Goal: Task Accomplishment & Management: Manage account settings

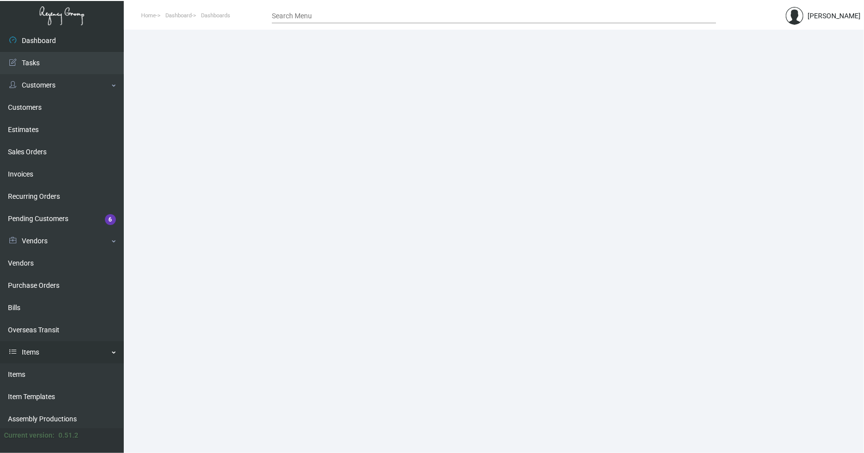
drag, startPoint x: 19, startPoint y: 371, endPoint x: 29, endPoint y: 361, distance: 13.3
click at [19, 371] on link "Items" at bounding box center [62, 375] width 124 height 22
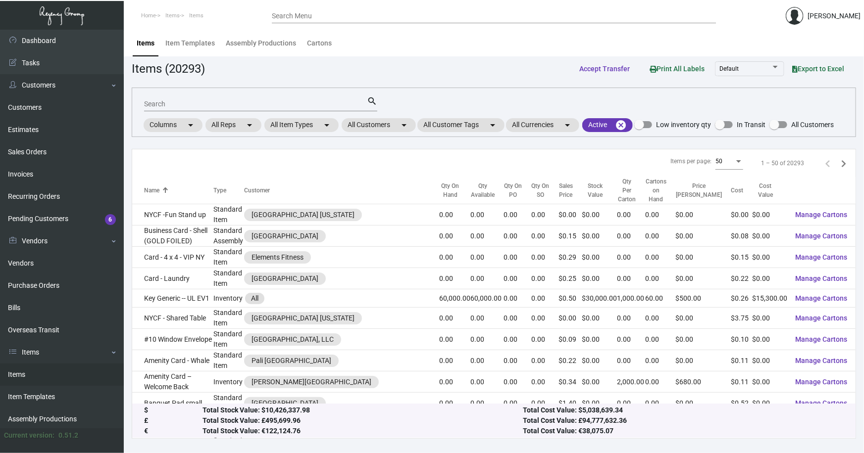
click at [183, 104] on input "Search" at bounding box center [255, 104] width 223 height 8
type input "generic key holder"
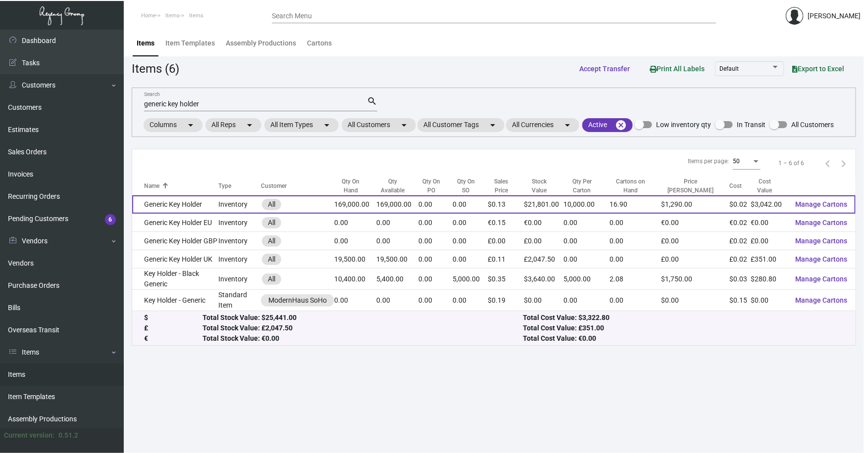
click at [182, 206] on td "Generic Key Holder" at bounding box center [175, 205] width 86 height 18
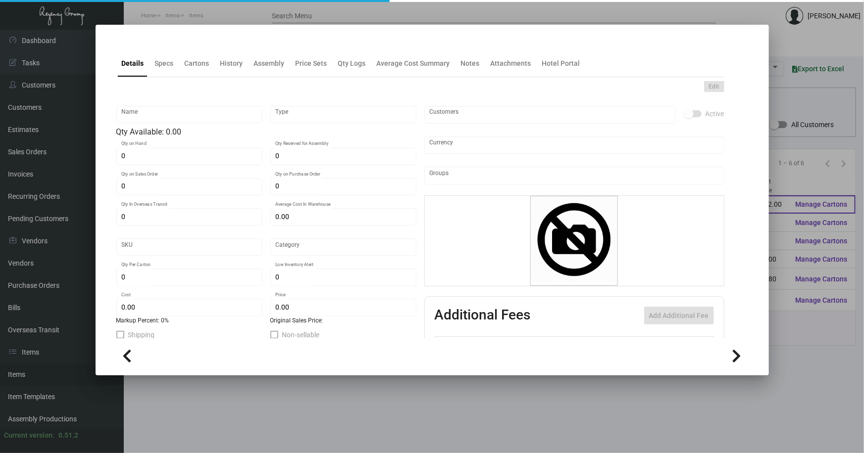
type input "Generic Key Holder"
type input "Inventory"
type input "169,000"
type input "$ 0.85"
type input "2646"
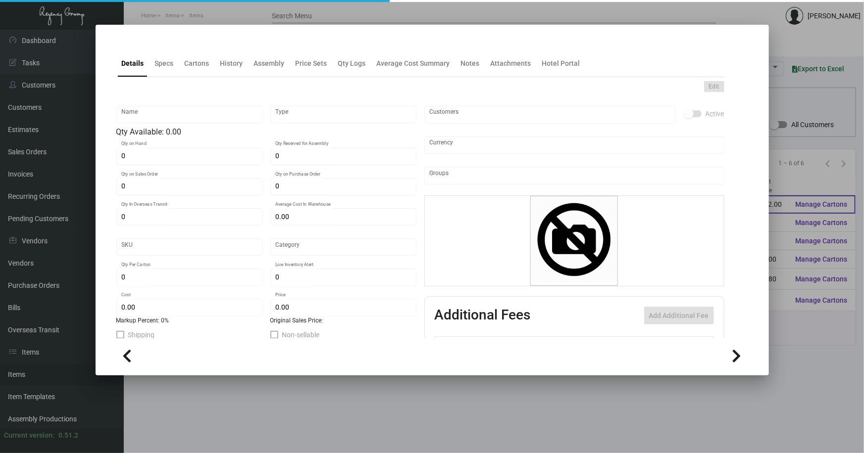
type input "Standard"
type input "10,000"
type input "5,000"
type input "$ 0.018"
type input "$ 0.129"
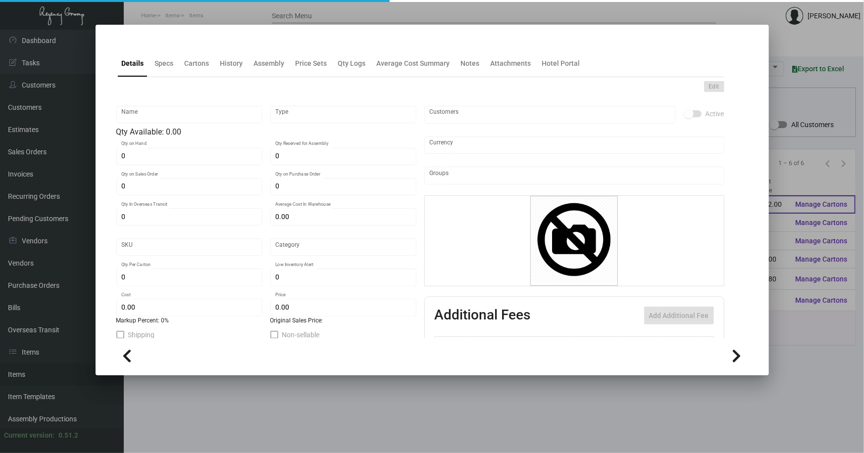
type textarea "BLANK KEY CARD HOLDERS: #24 WHITE WOVE, THUMBCUT"
type textarea "Key Card Holders: #24 white wove, thumbcut"
checkbox input "true"
type input "United States Dollar $"
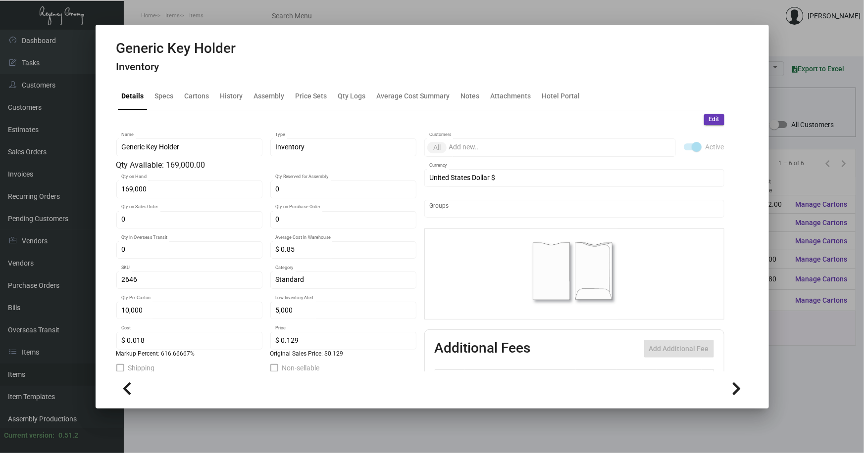
click at [260, 415] on div at bounding box center [432, 226] width 864 height 453
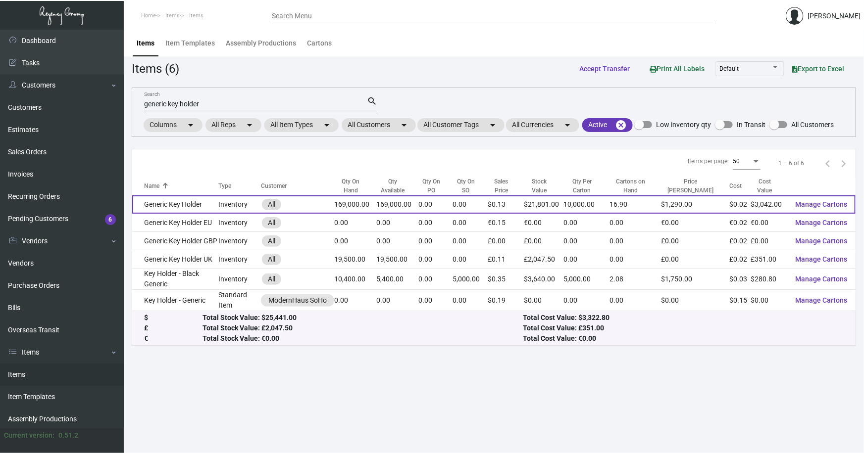
click at [157, 206] on td "Generic Key Holder" at bounding box center [175, 205] width 86 height 18
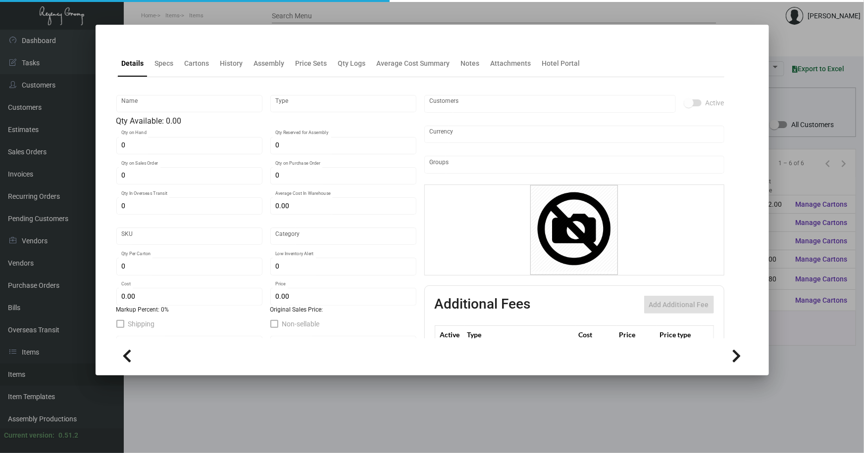
type input "Generic Key Holder"
type input "Inventory"
type input "169,000"
type input "$ 0.85"
type input "2646"
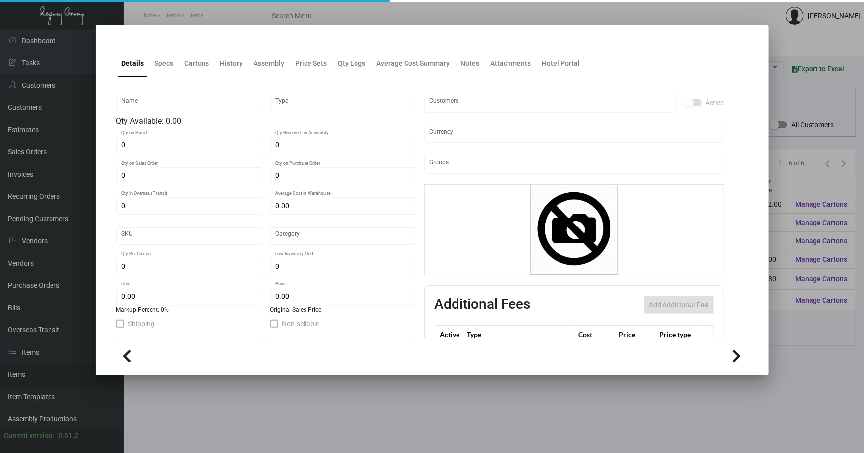
type input "Standard"
type input "10,000"
type input "5,000"
type input "$ 0.018"
type input "$ 0.129"
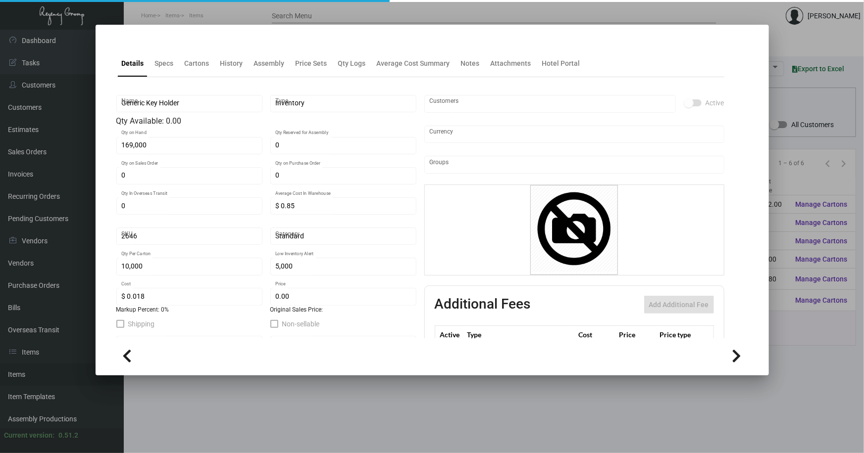
type textarea "BLANK KEY CARD HOLDERS: #24 WHITE WOVE, THUMBCUT"
type textarea "Key Card Holders: #24 white wove, thumbcut"
checkbox input "true"
type input "United States Dollar $"
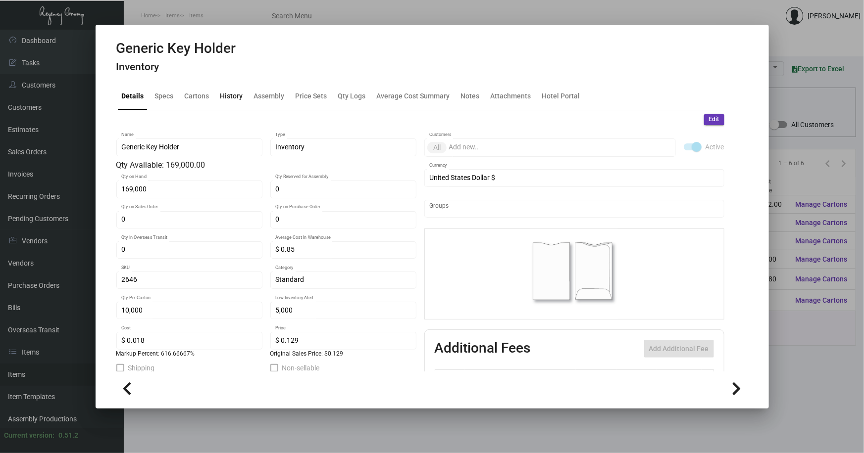
click at [228, 97] on div "History" at bounding box center [231, 96] width 23 height 10
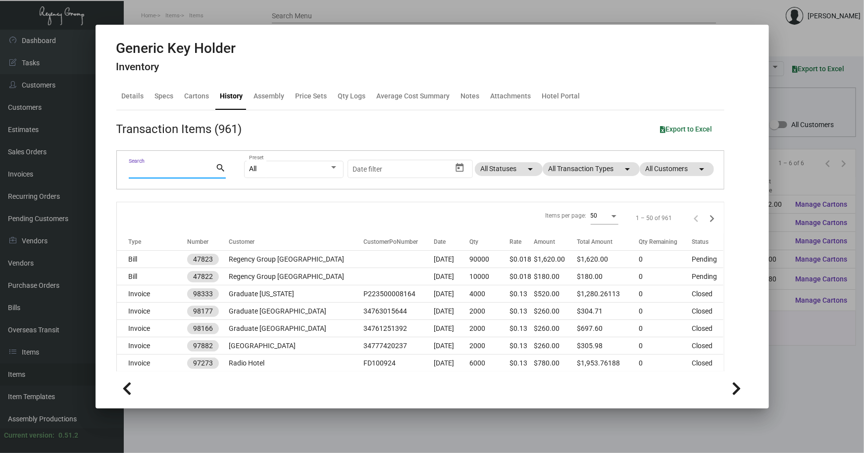
drag, startPoint x: 175, startPoint y: 173, endPoint x: 169, endPoint y: 169, distance: 7.3
click at [174, 172] on input "Search" at bounding box center [172, 171] width 87 height 8
type input "plac"
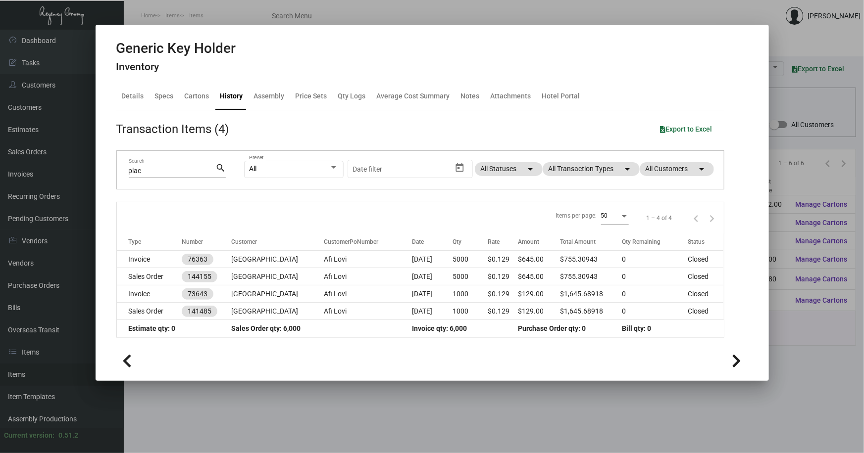
click at [267, 385] on div at bounding box center [432, 226] width 864 height 453
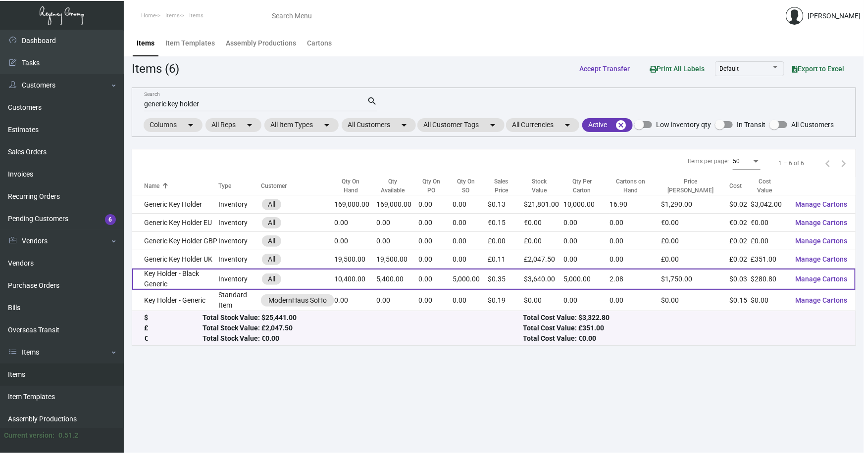
click at [163, 277] on td "Key Holder - Black Generic" at bounding box center [175, 279] width 86 height 21
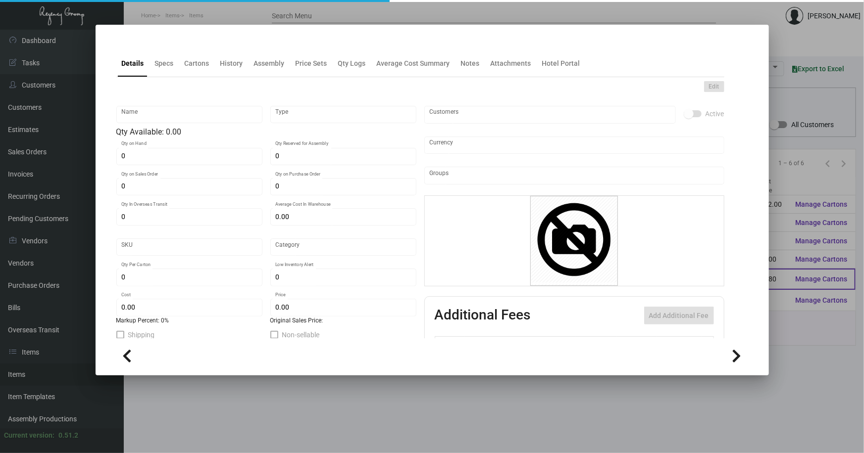
type input "Key Holder - Black Generic"
type input "Inventory"
type input "10,400"
type input "1,000"
type input "$ 0.44649"
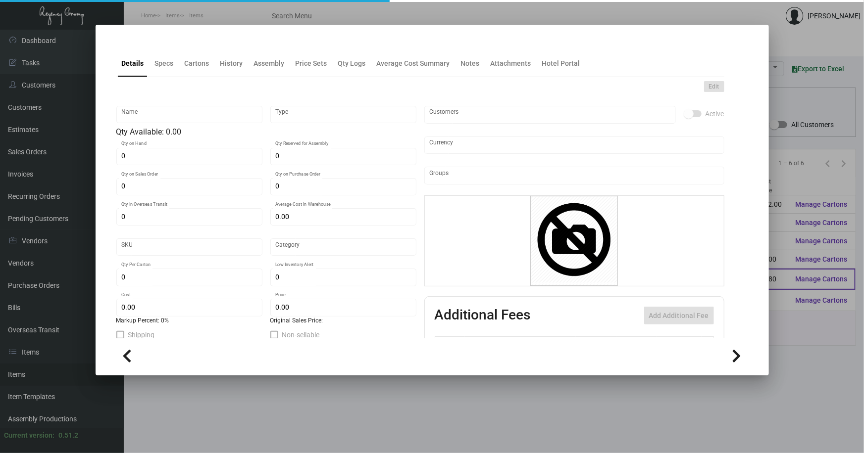
type input "55649"
type input "Standard"
type input "5,000"
type input "$ 0.027"
type input "$ 0.35"
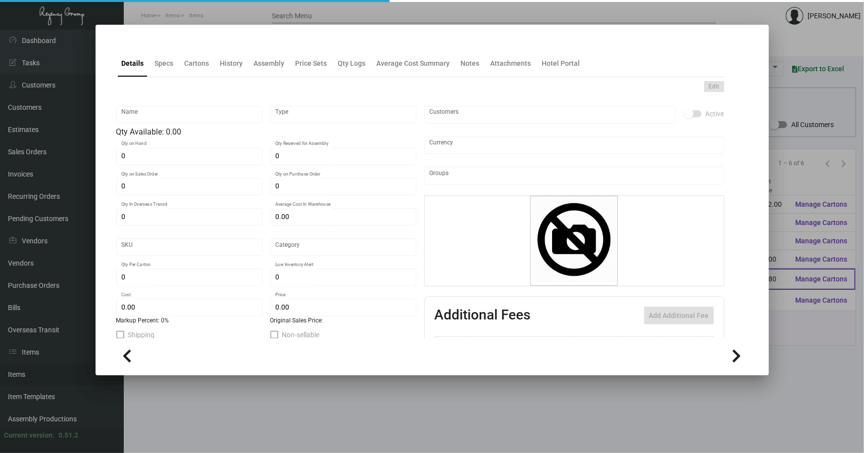
checkbox input "true"
type input "United States Dollar $"
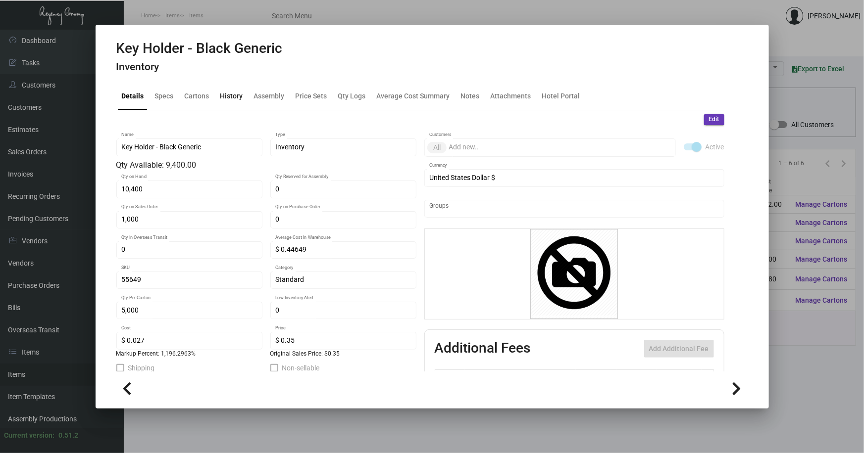
click at [226, 94] on div "History" at bounding box center [231, 96] width 23 height 10
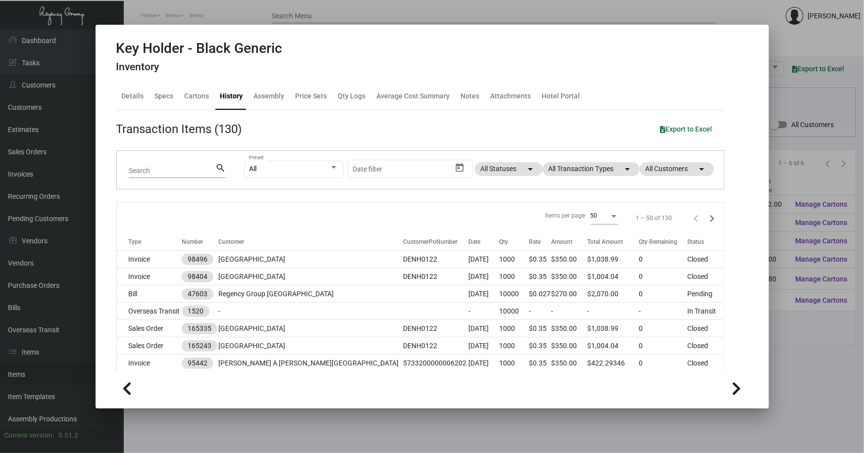
click at [187, 171] on input "Search" at bounding box center [172, 171] width 87 height 8
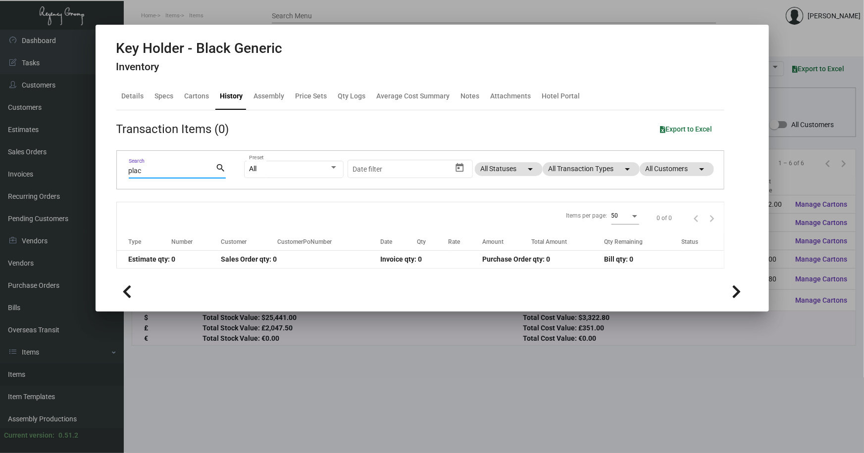
type input "plac"
click at [811, 66] on div at bounding box center [432, 226] width 864 height 453
